Goal: Information Seeking & Learning: Learn about a topic

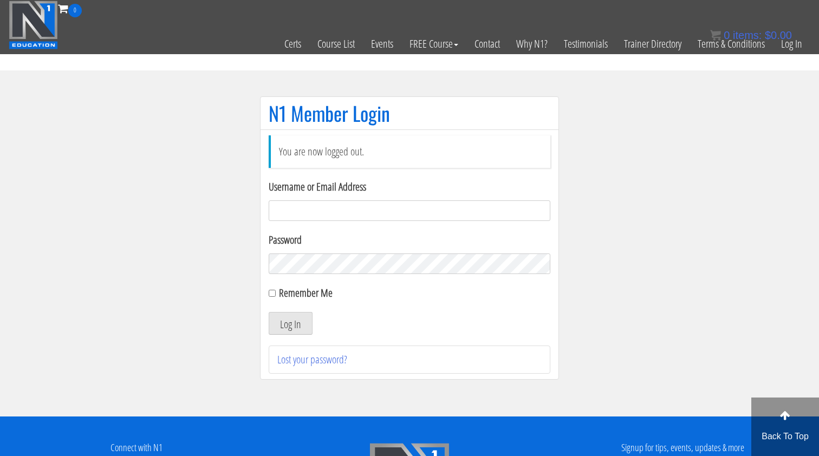
type input "[EMAIL_ADDRESS][DOMAIN_NAME]"
click at [290, 324] on button "Log In" at bounding box center [291, 323] width 44 height 23
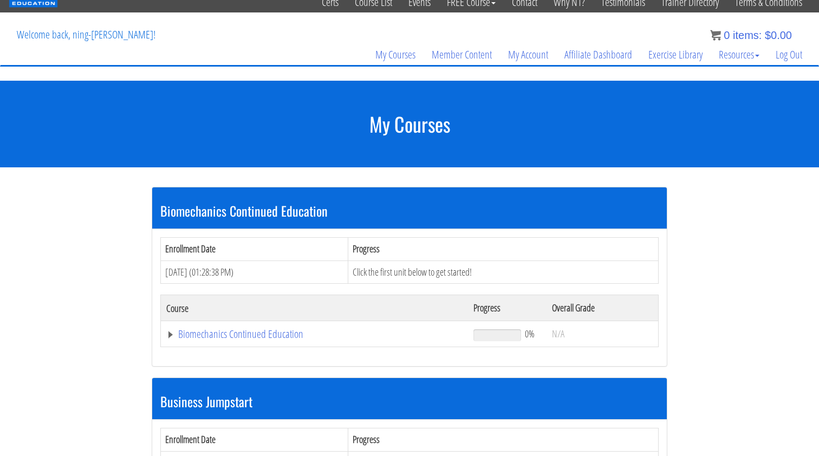
scroll to position [74, 0]
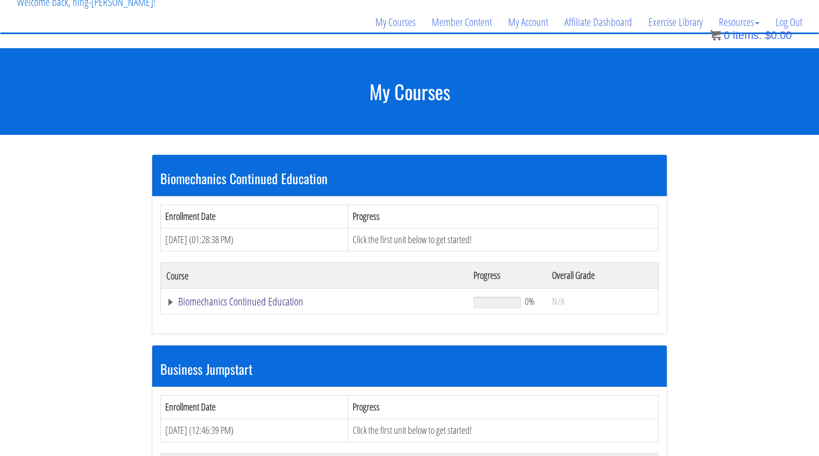
click at [284, 303] on link "Biomechanics Continued Education" at bounding box center [314, 301] width 296 height 11
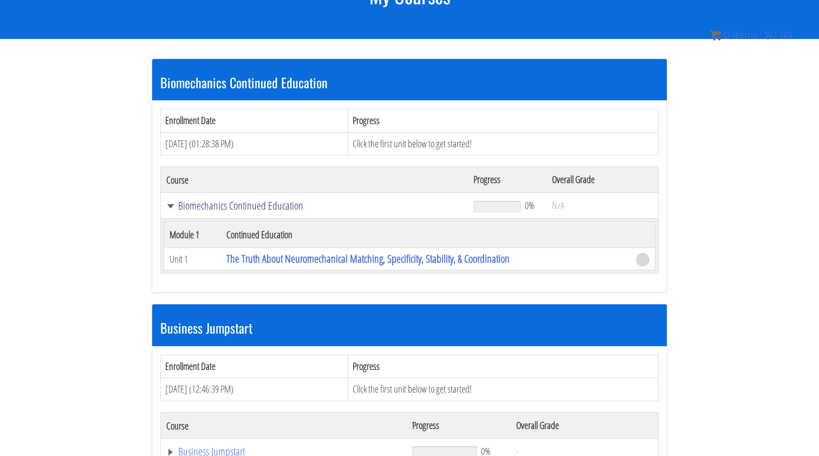
scroll to position [182, 0]
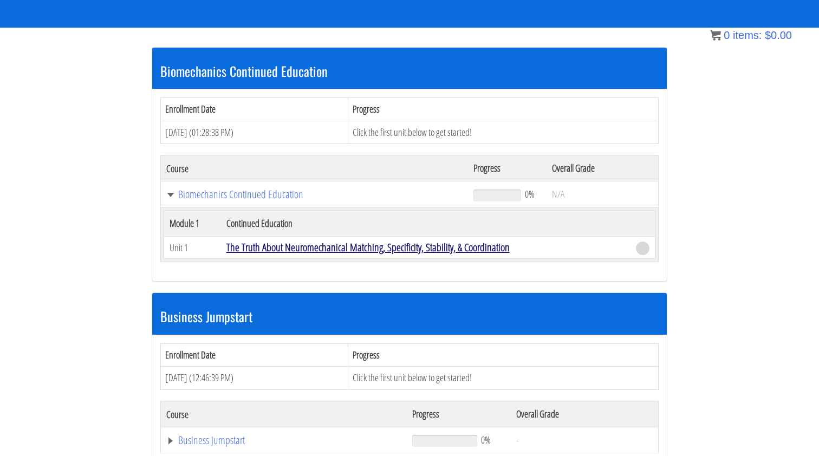
click at [323, 244] on link "The Truth About Neuromechanical Matching, Specificity, Stability, & Coordination" at bounding box center [368, 247] width 283 height 15
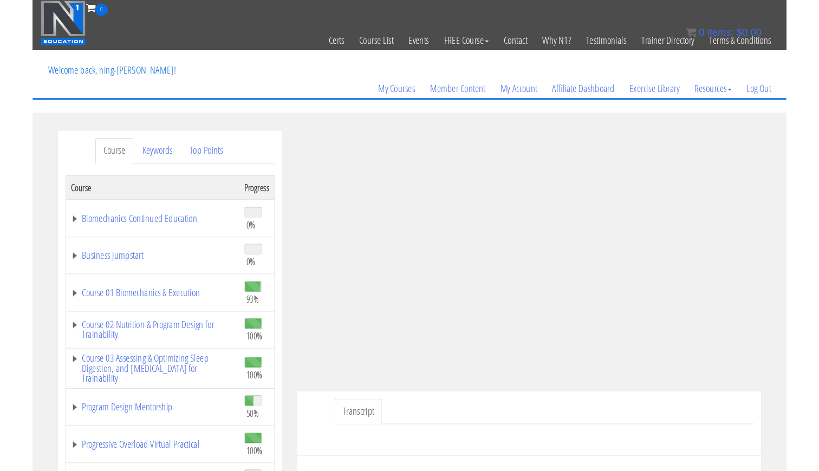
scroll to position [60, 0]
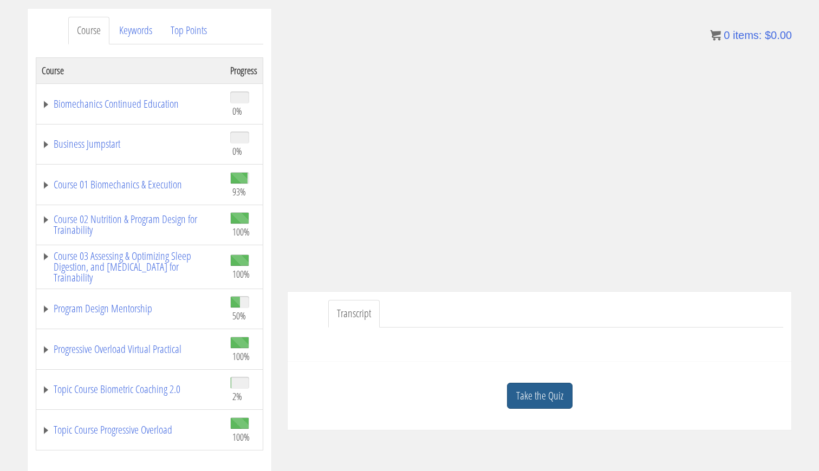
click at [527, 393] on link "Take the Quiz" at bounding box center [540, 396] width 66 height 27
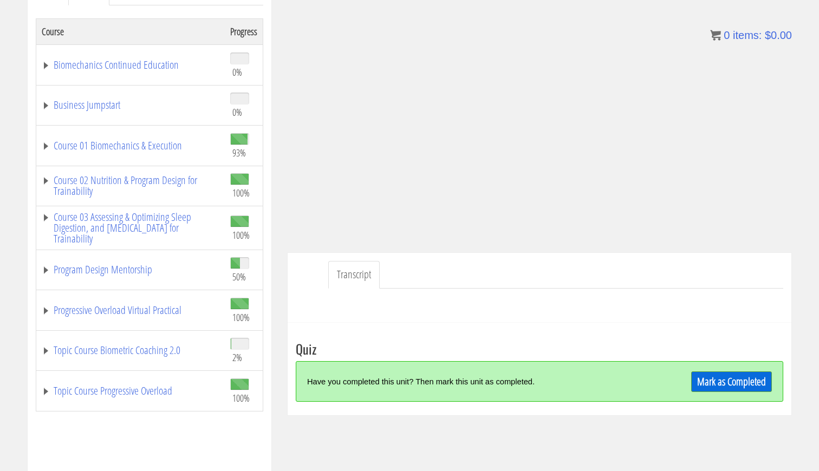
scroll to position [166, 0]
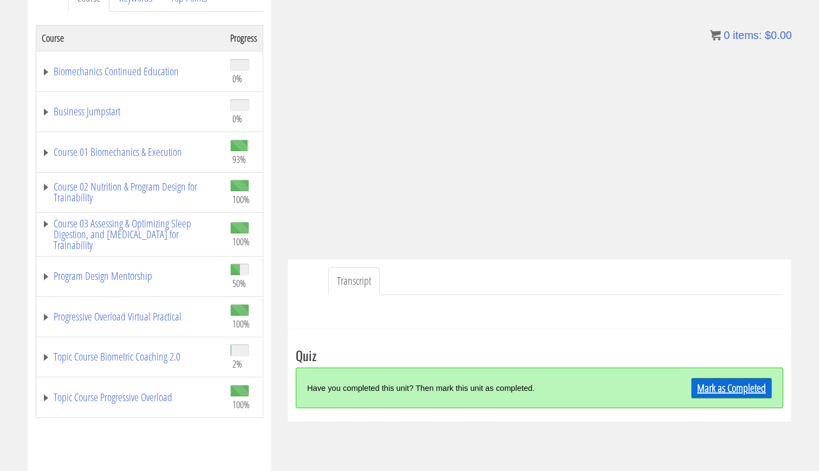
click at [731, 384] on link "Mark as Completed" at bounding box center [732, 388] width 81 height 21
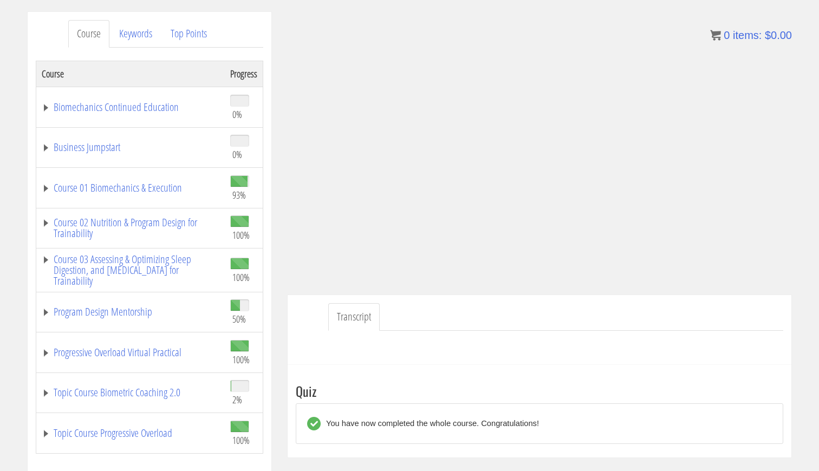
scroll to position [122, 0]
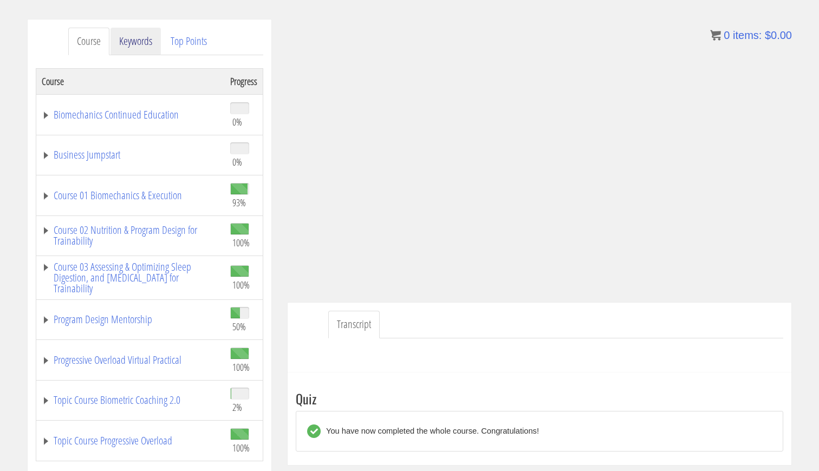
click at [128, 37] on link "Keywords" at bounding box center [136, 42] width 50 height 28
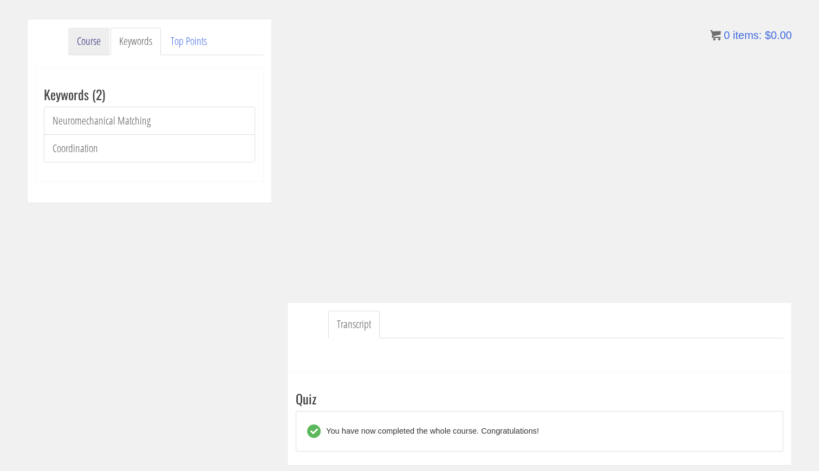
click at [87, 39] on link "Course" at bounding box center [88, 42] width 41 height 28
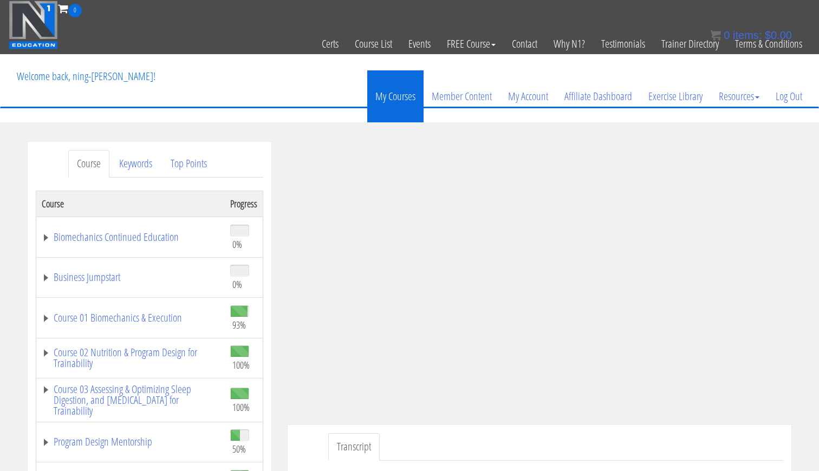
scroll to position [0, 0]
click at [386, 85] on link "My Courses" at bounding box center [395, 96] width 56 height 52
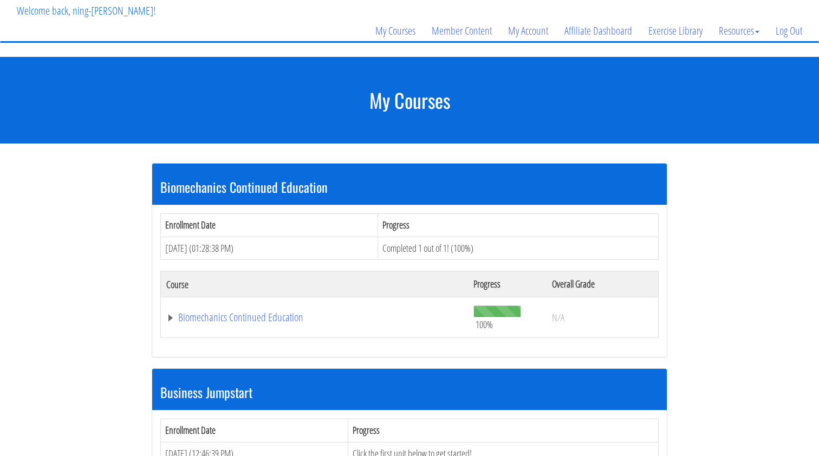
scroll to position [70, 0]
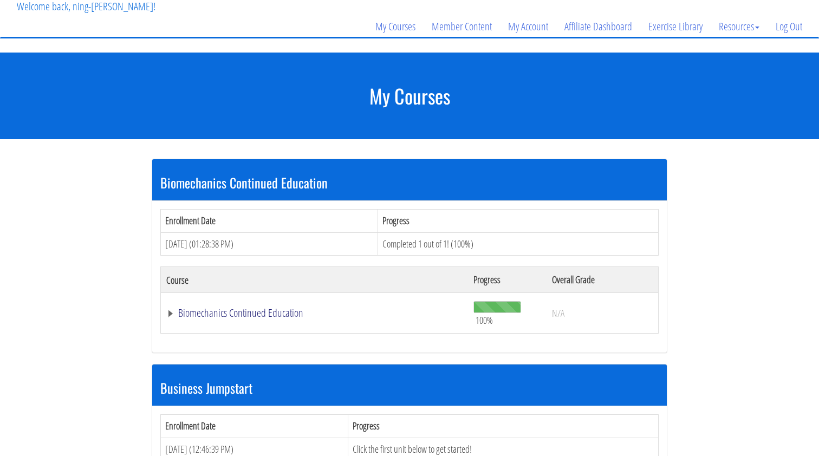
click at [268, 308] on link "Biomechanics Continued Education" at bounding box center [314, 313] width 296 height 11
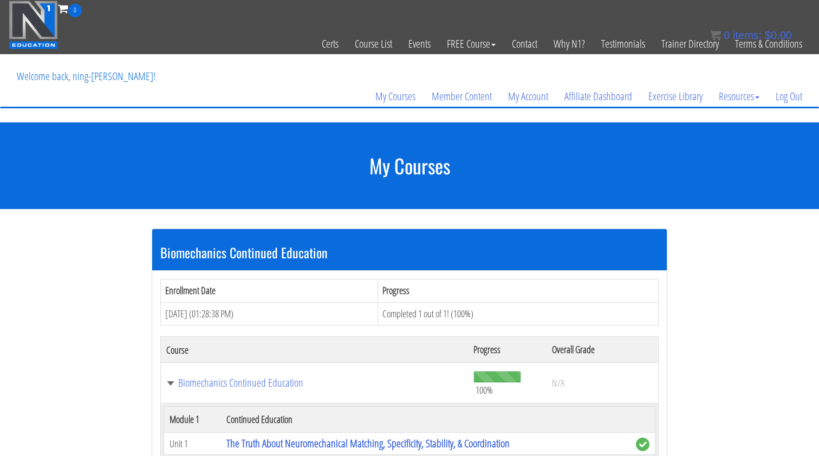
scroll to position [0, 0]
click at [277, 378] on link "Biomechanics Continued Education" at bounding box center [314, 383] width 296 height 11
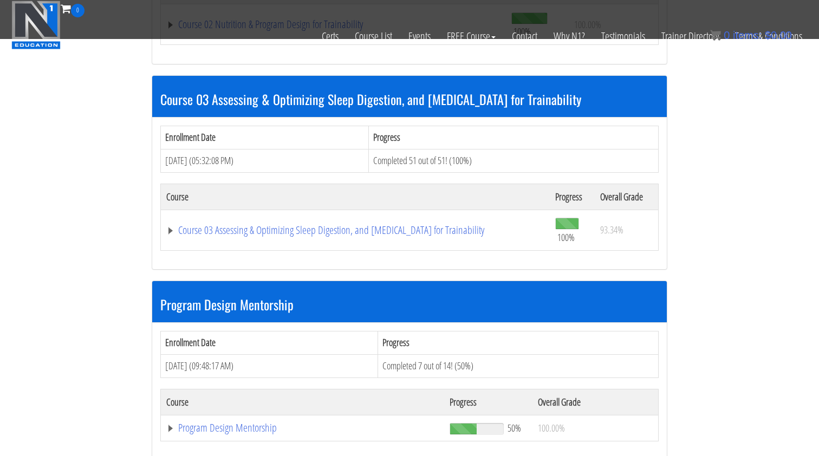
scroll to position [900, 0]
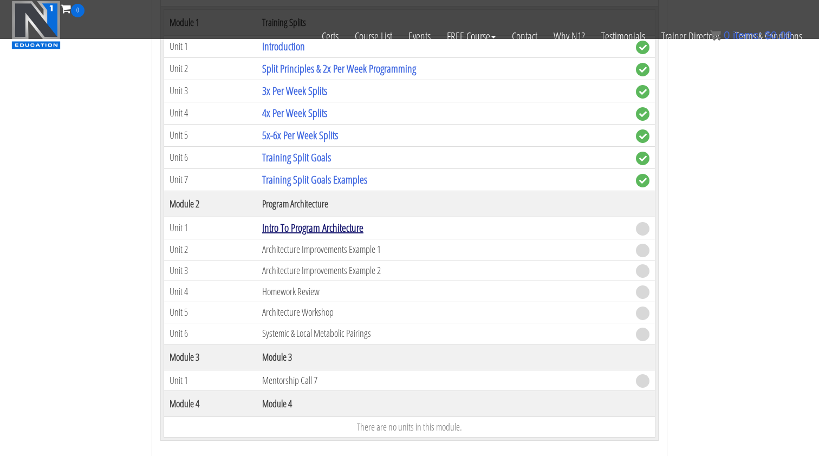
scroll to position [1295, 0]
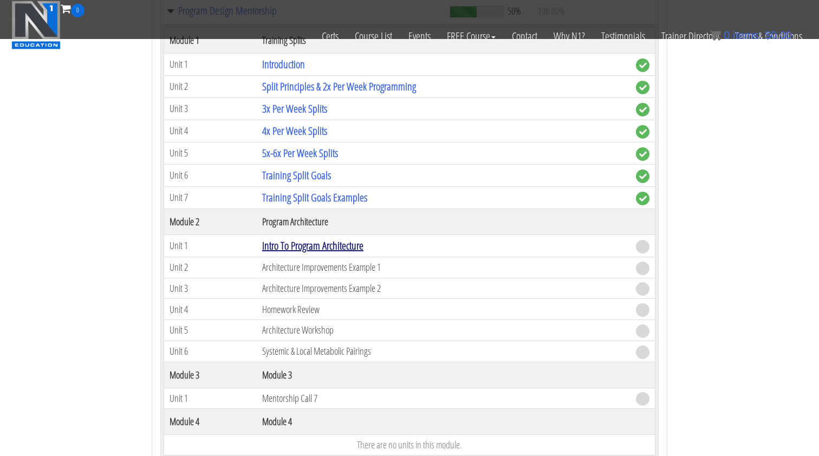
click at [327, 238] on link "Intro To Program Architecture" at bounding box center [312, 245] width 101 height 15
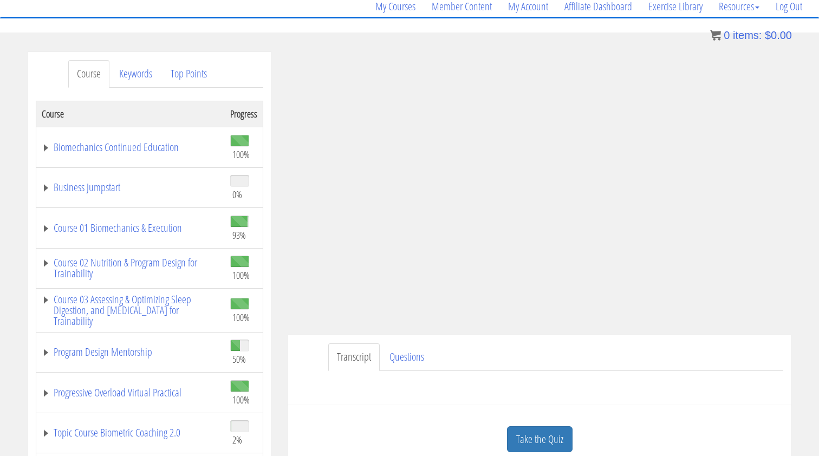
scroll to position [90, 0]
click at [143, 352] on link "Program Design Mentorship" at bounding box center [131, 352] width 178 height 11
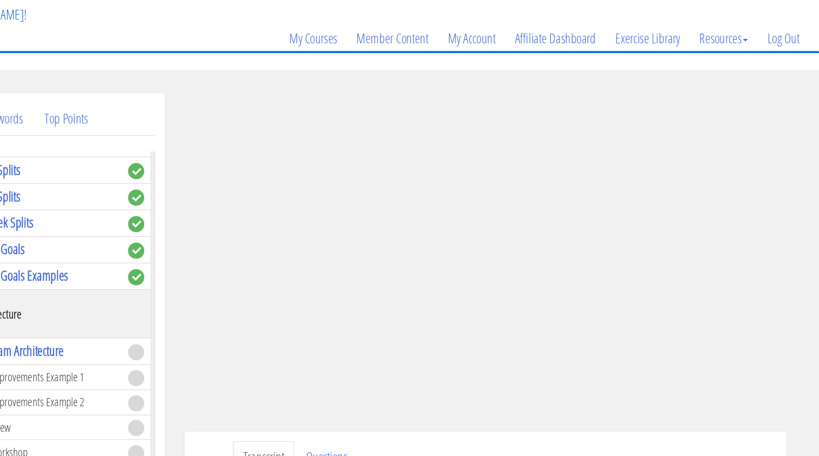
scroll to position [0, 0]
click at [768, 70] on link "Log Out" at bounding box center [789, 96] width 43 height 52
